Goal: Information Seeking & Learning: Learn about a topic

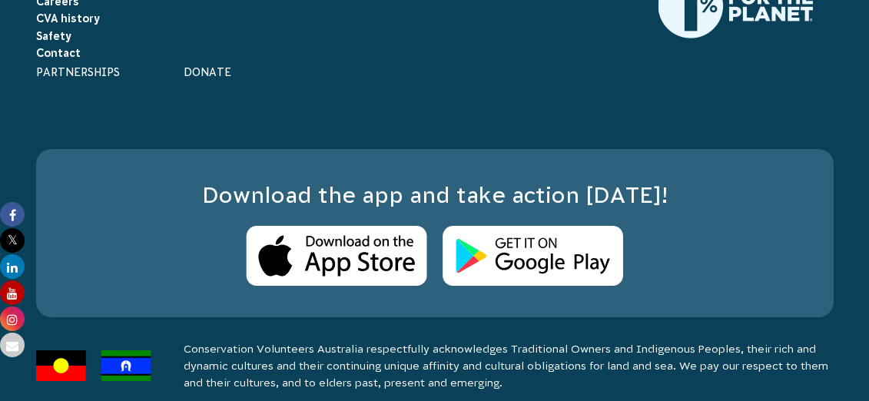
scroll to position [11025, 0]
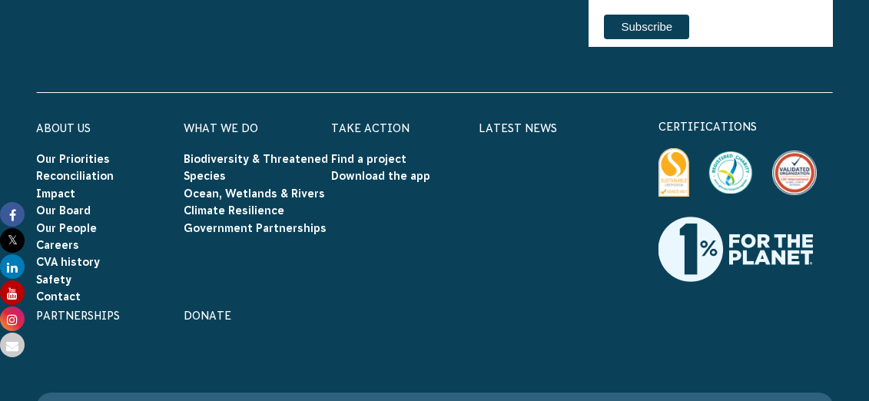
scroll to position [10771, 0]
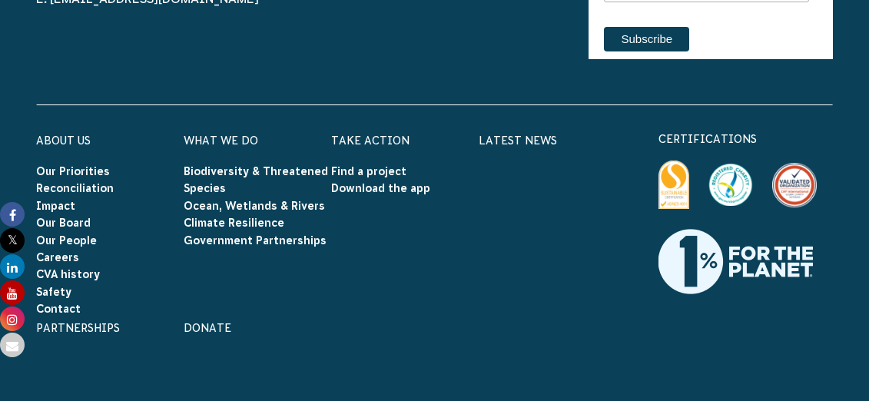
drag, startPoint x: 497, startPoint y: 305, endPoint x: 442, endPoint y: 117, distance: 195.2
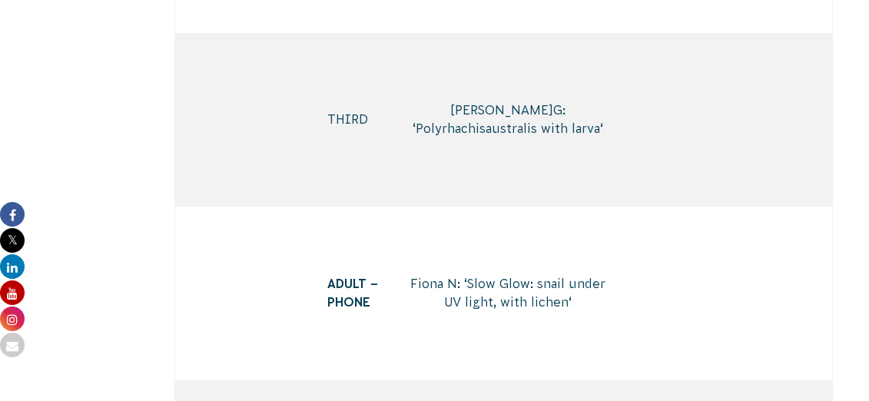
scroll to position [8673, 0]
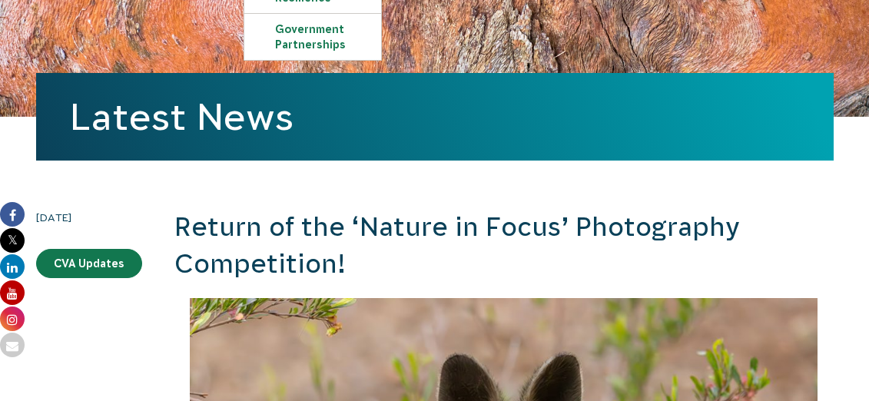
scroll to position [329, 0]
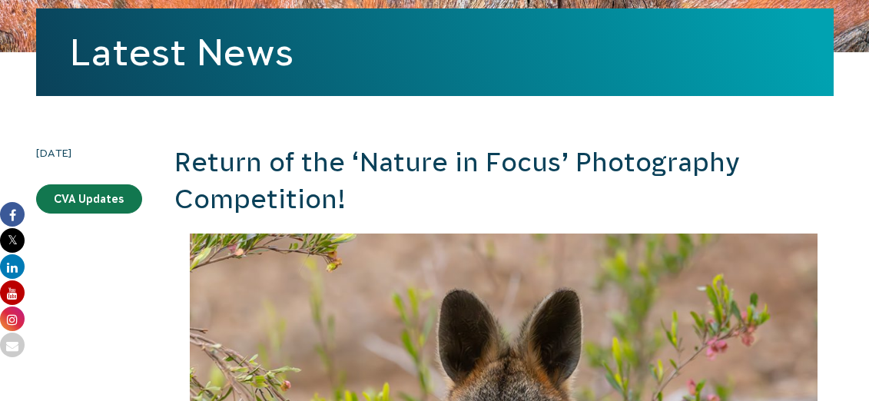
click at [253, 144] on h2 "Return of the ‘Nature in Focus’ Photography Competition!" at bounding box center [503, 180] width 659 height 73
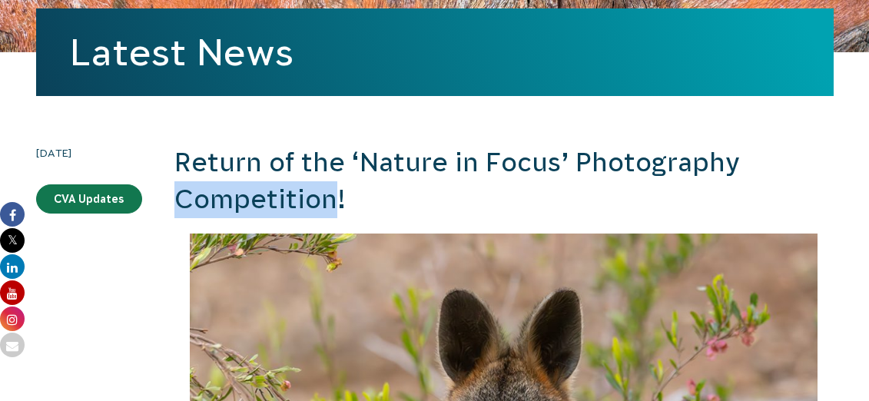
click at [253, 144] on h2 "Return of the ‘Nature in Focus’ Photography Competition!" at bounding box center [503, 180] width 659 height 73
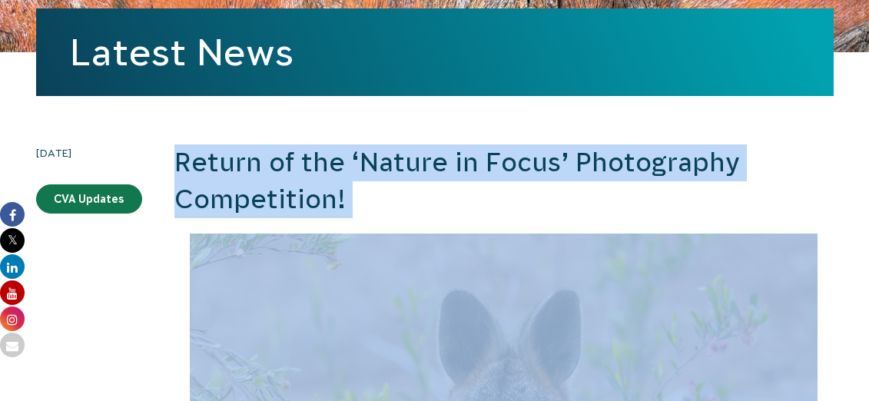
click at [253, 144] on h2 "Return of the ‘Nature in Focus’ Photography Competition!" at bounding box center [503, 180] width 659 height 73
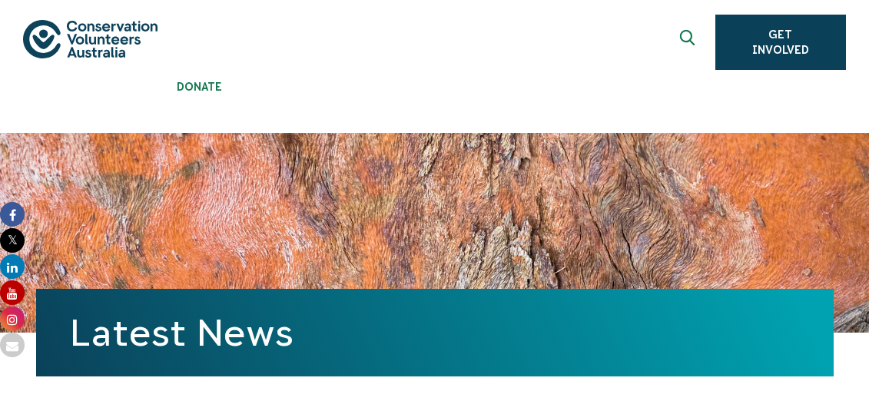
scroll to position [73, 0]
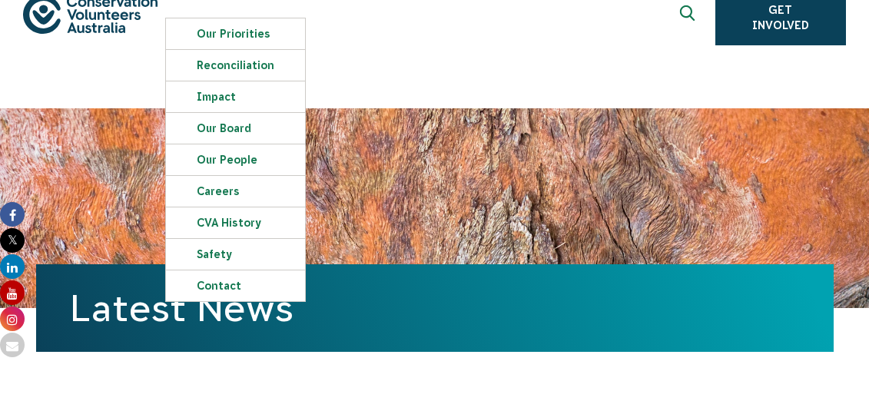
click at [129, 287] on link "Latest News" at bounding box center [181, 307] width 223 height 41
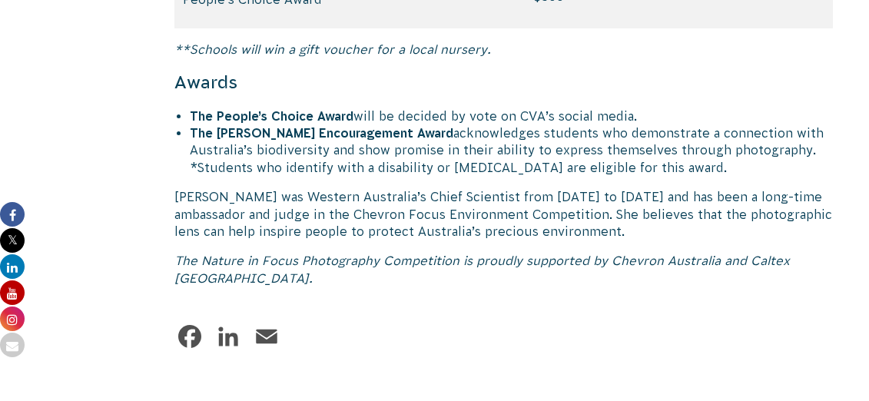
scroll to position [7721, 0]
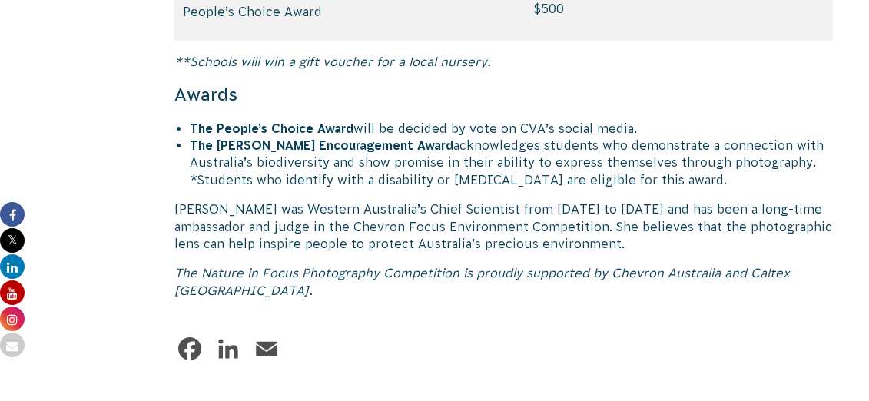
click at [263, 264] on p "The Nature in Focus Photography Competition is proudly supported by Chevron Aus…" at bounding box center [503, 281] width 659 height 35
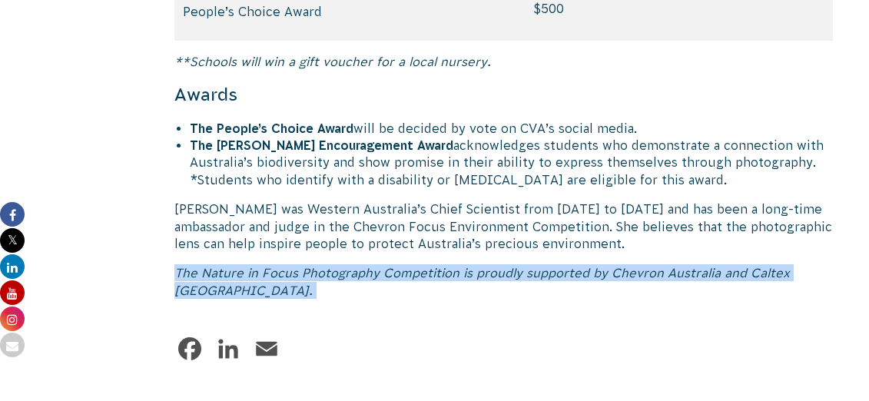
click at [263, 264] on p "The Nature in Focus Photography Competition is proudly supported by Chevron Aus…" at bounding box center [503, 281] width 659 height 35
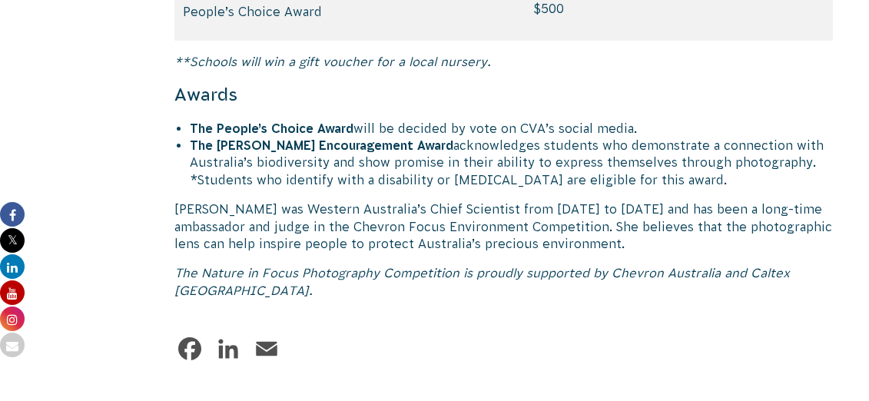
click at [263, 264] on p "The Nature in Focus Photography Competition is proudly supported by Chevron Aus…" at bounding box center [503, 281] width 659 height 35
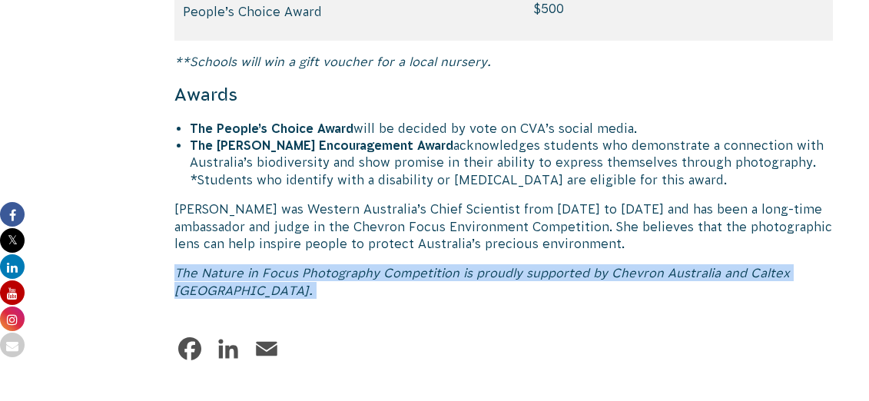
click at [263, 264] on p "The Nature in Focus Photography Competition is proudly supported by Chevron Aus…" at bounding box center [503, 281] width 659 height 35
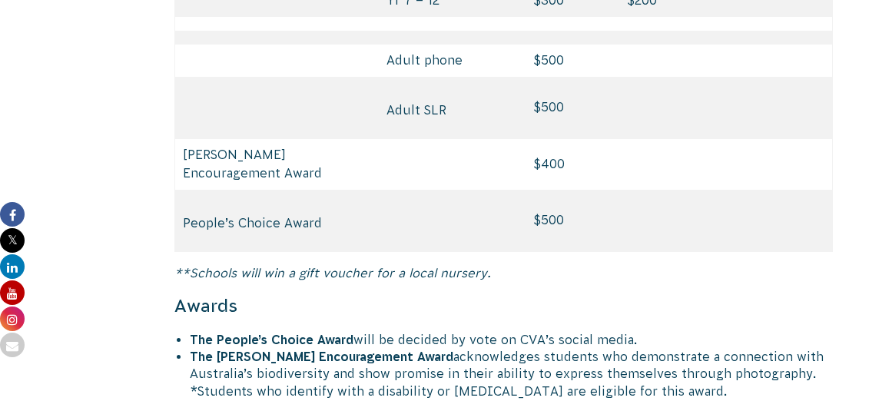
scroll to position [7463, 0]
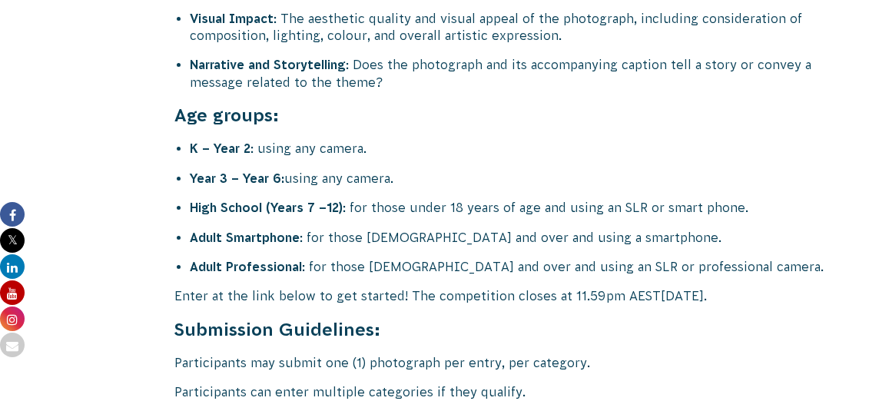
scroll to position [6211, 0]
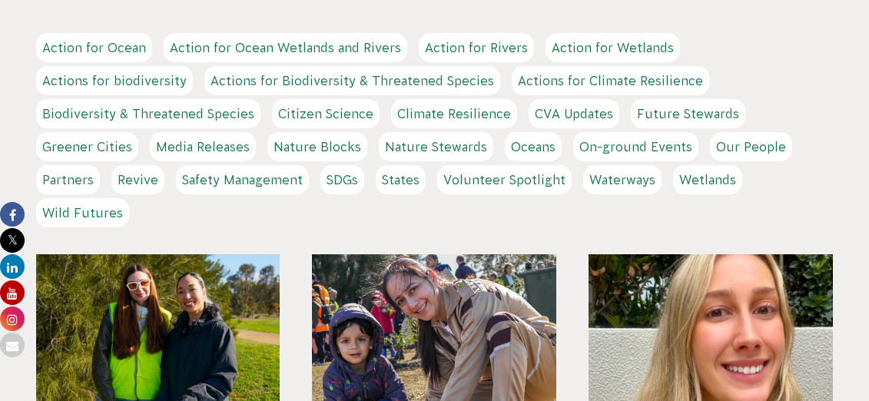
scroll to position [388, 0]
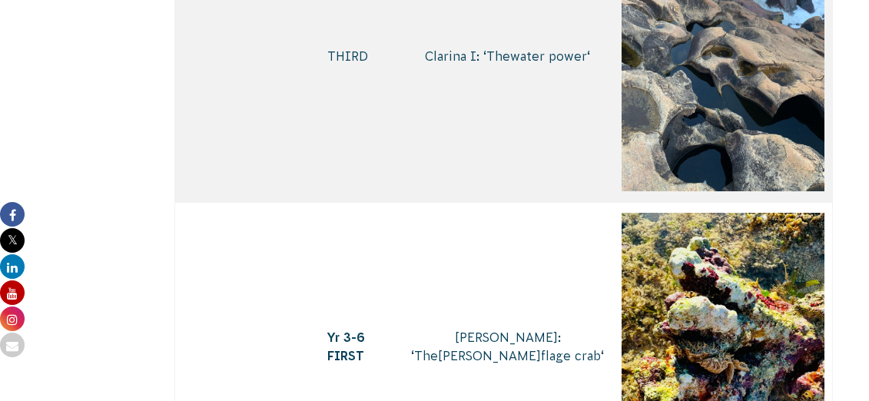
scroll to position [2975, 0]
